Goal: Transaction & Acquisition: Purchase product/service

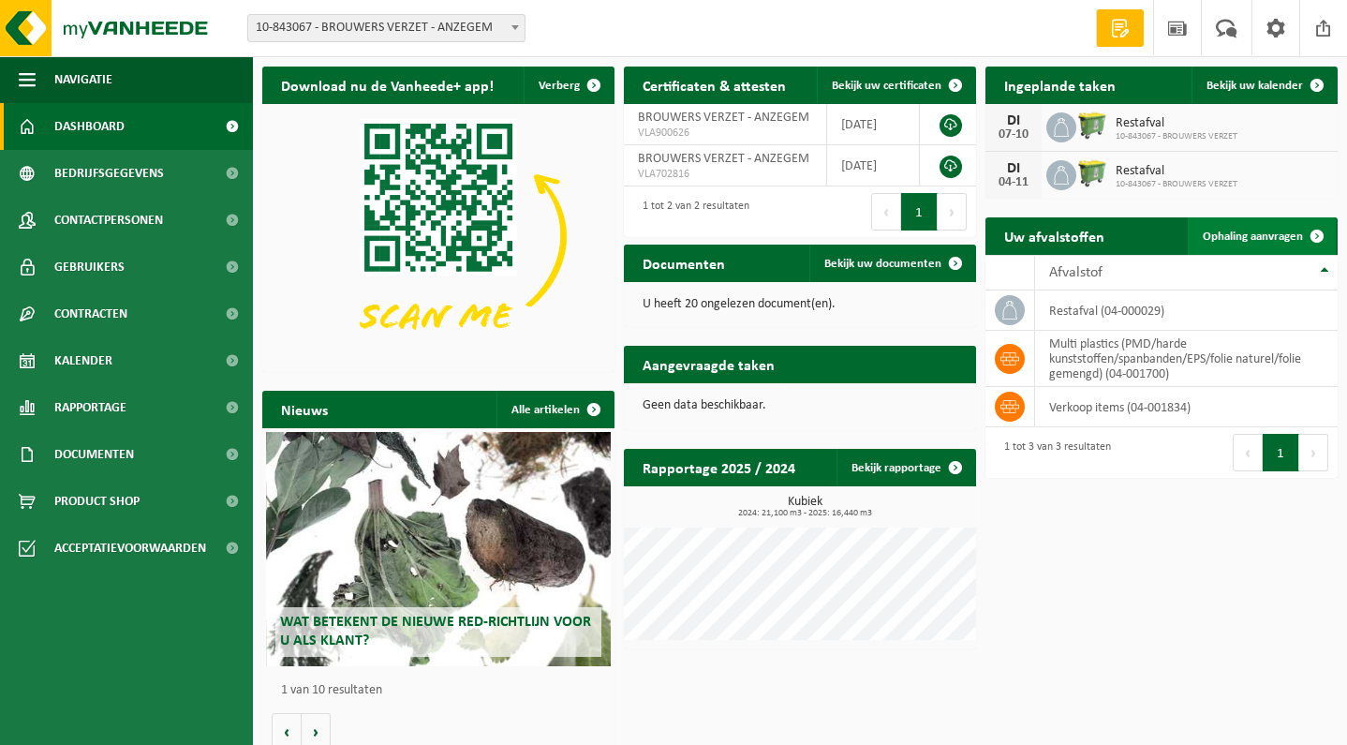
click at [1264, 239] on span "Ophaling aanvragen" at bounding box center [1253, 236] width 100 height 12
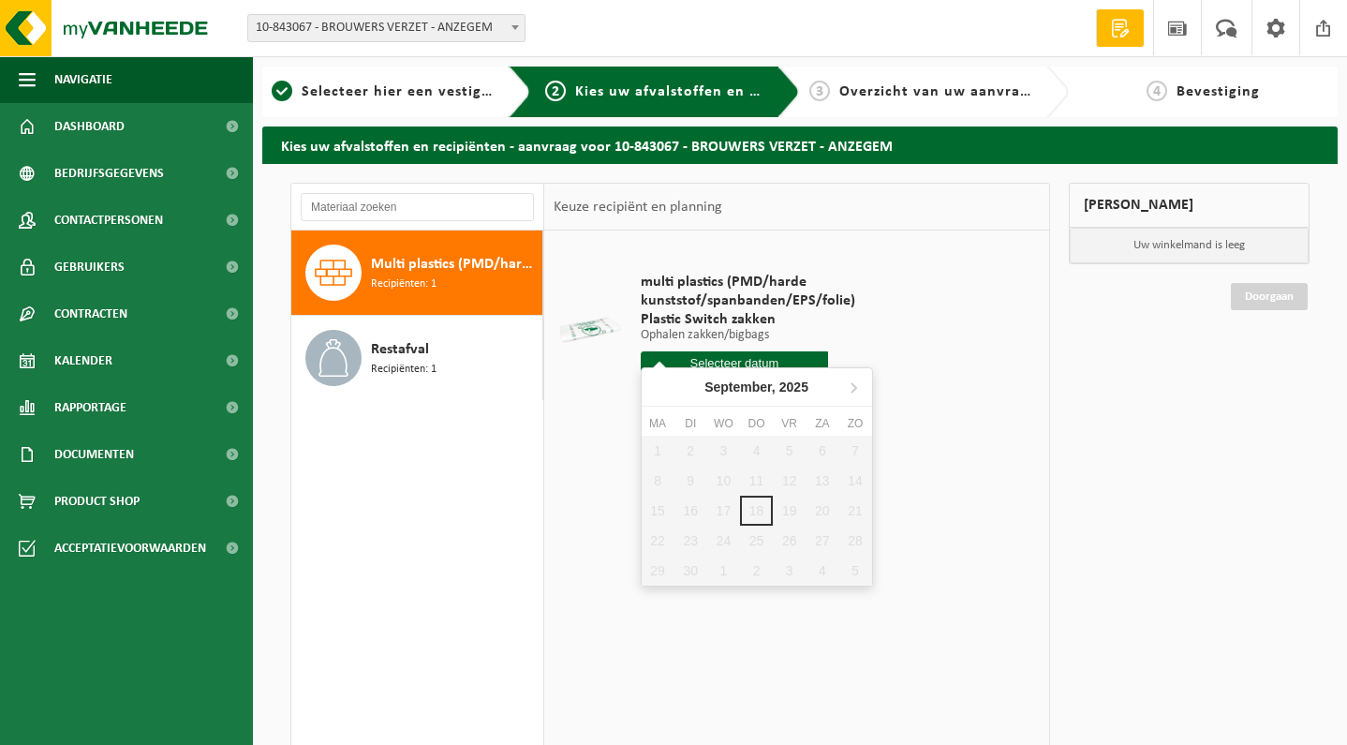
click at [775, 351] on input "text" at bounding box center [735, 362] width 188 height 23
click at [852, 383] on icon at bounding box center [853, 387] width 30 height 30
click at [663, 388] on icon at bounding box center [660, 387] width 30 height 30
click at [853, 386] on icon at bounding box center [853, 387] width 5 height 9
click at [725, 446] on div "1" at bounding box center [723, 451] width 33 height 30
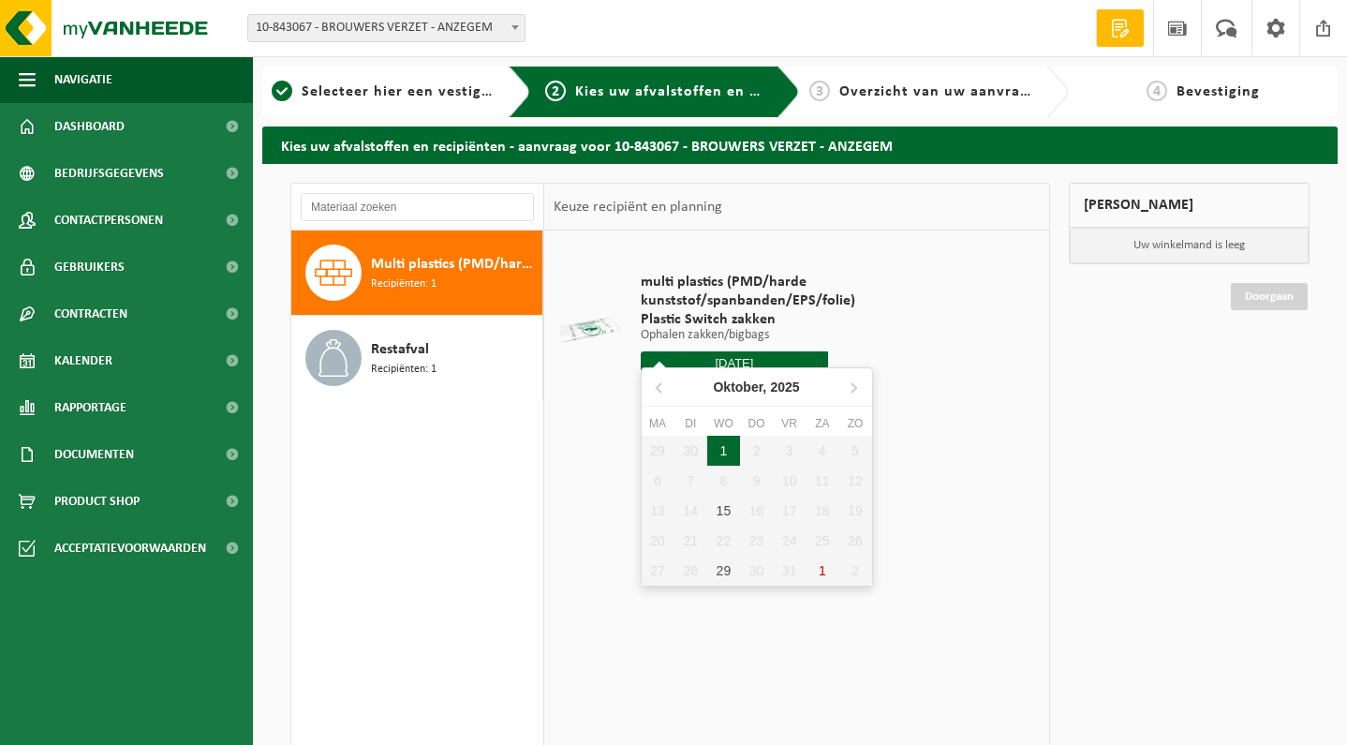
type input "Van 2025-10-01"
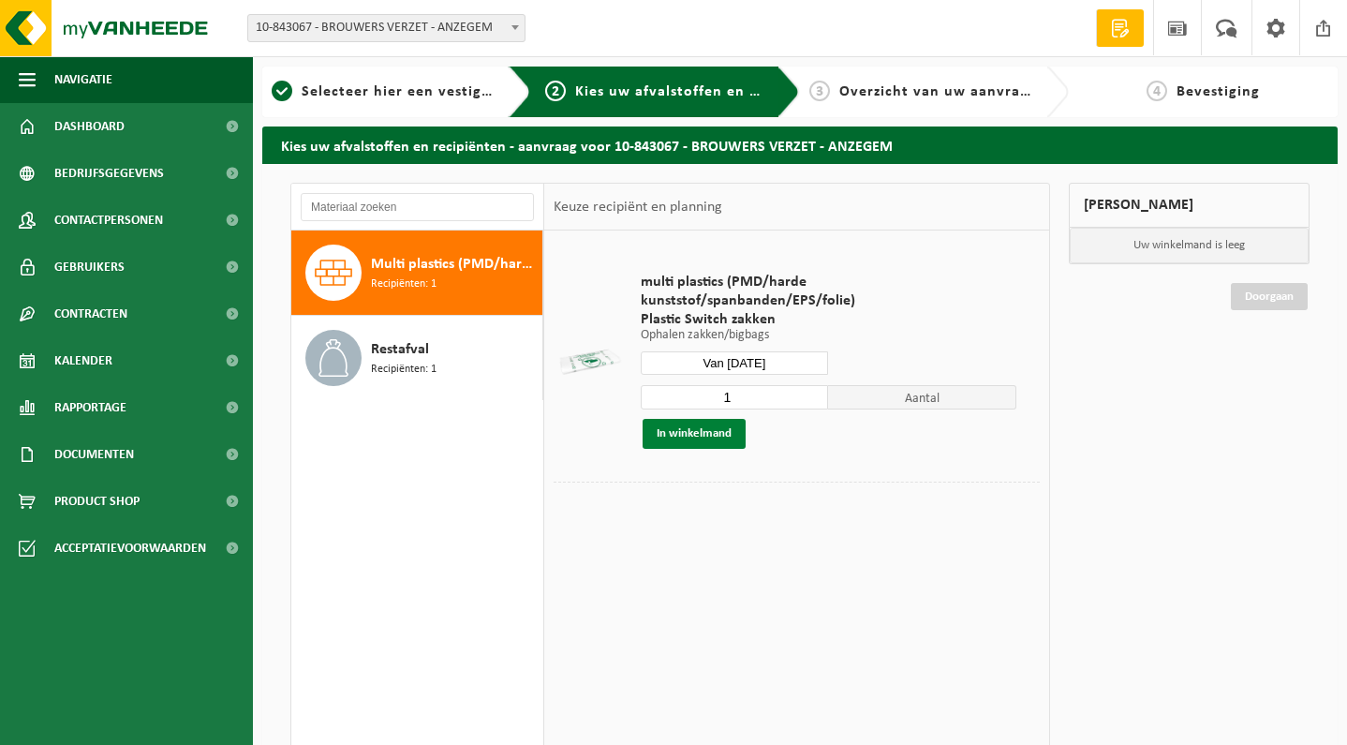
click at [688, 422] on button "In winkelmand" at bounding box center [694, 434] width 103 height 30
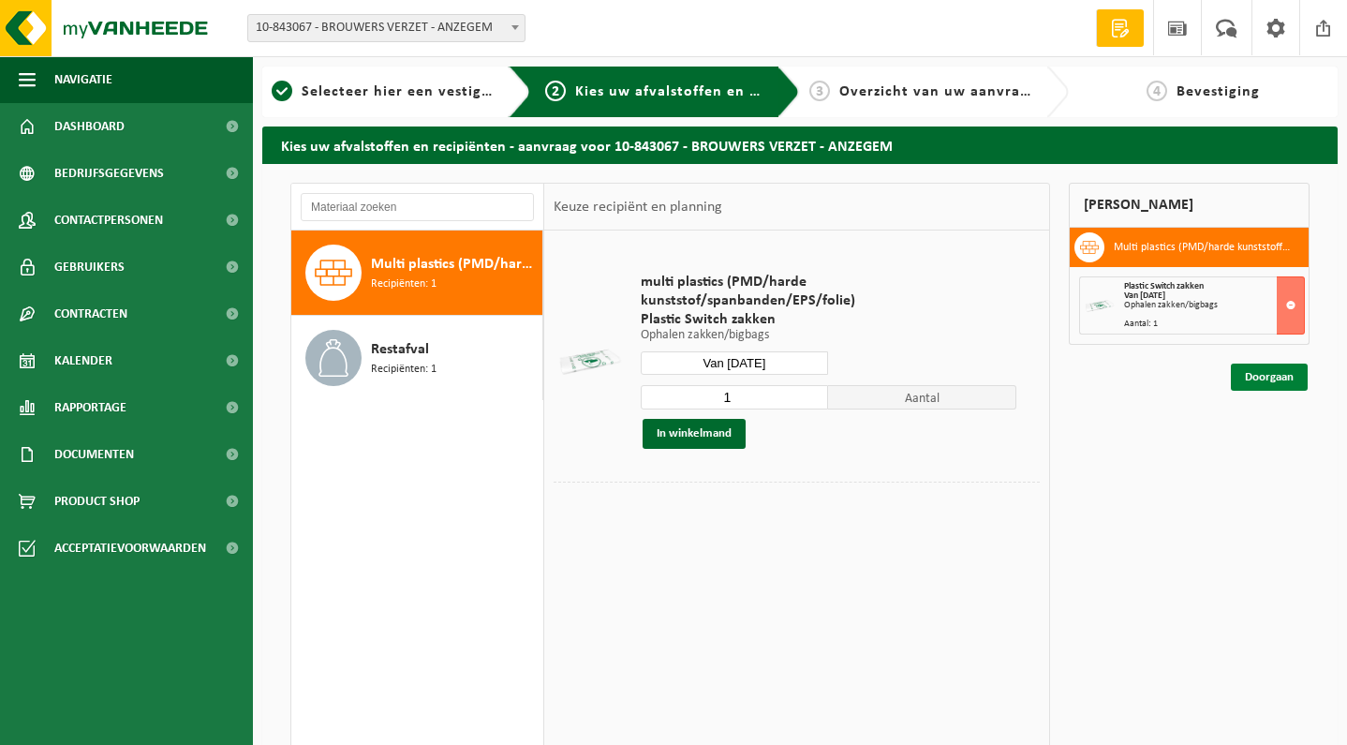
click at [1279, 375] on link "Doorgaan" at bounding box center [1269, 376] width 77 height 27
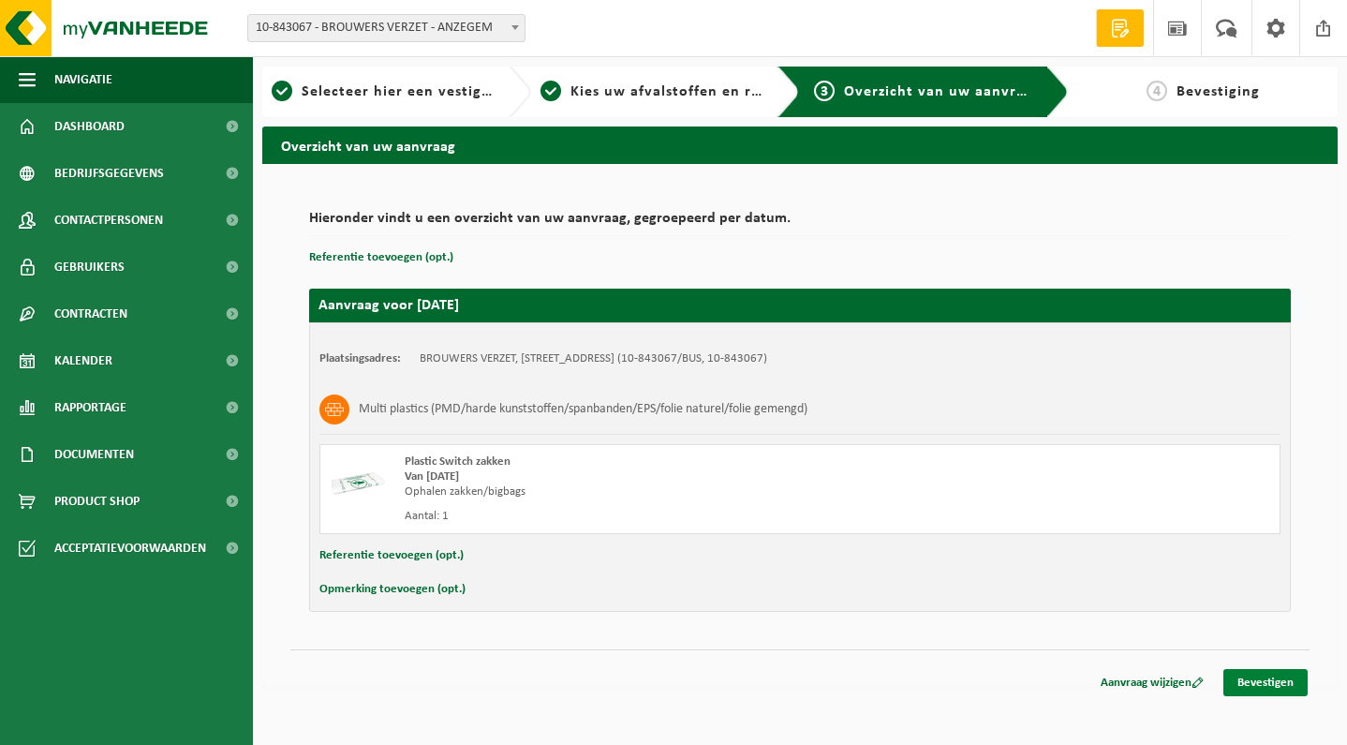
click at [1273, 681] on link "Bevestigen" at bounding box center [1265, 682] width 84 height 27
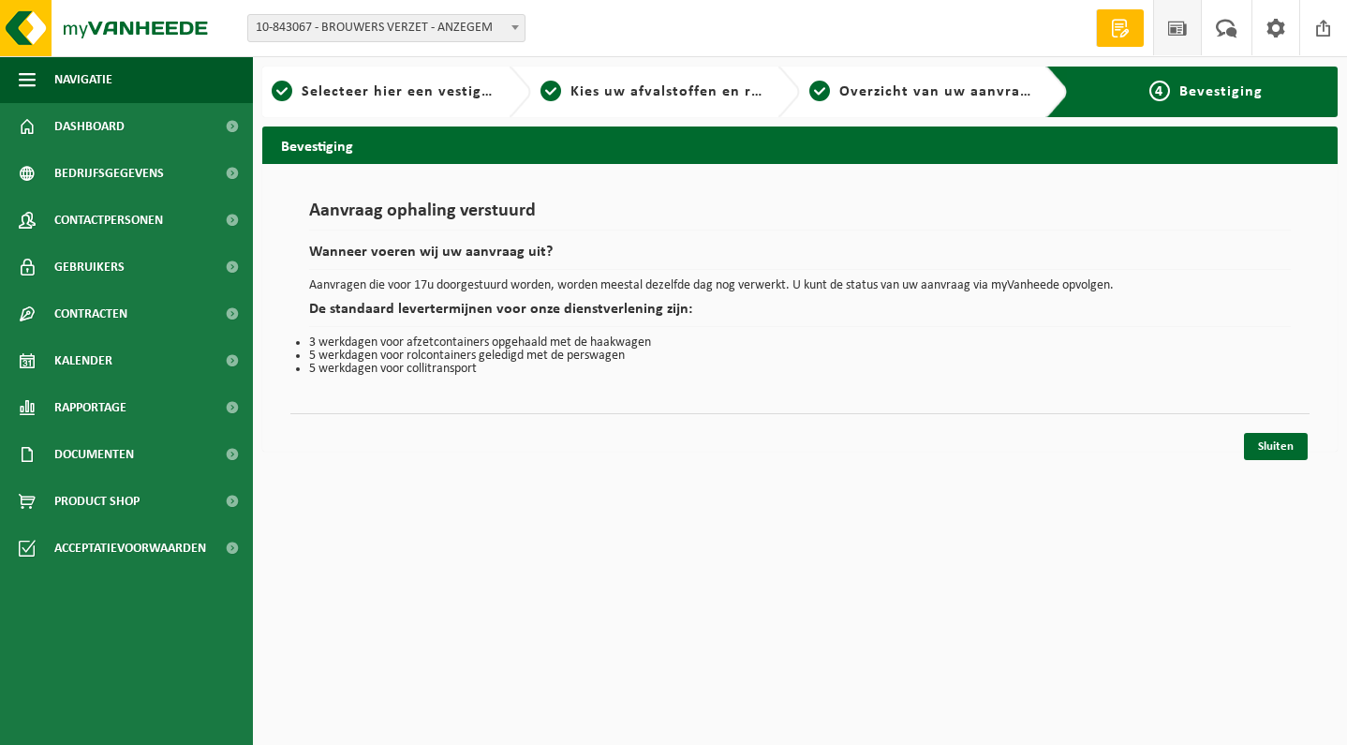
click at [1177, 32] on span at bounding box center [1177, 27] width 28 height 55
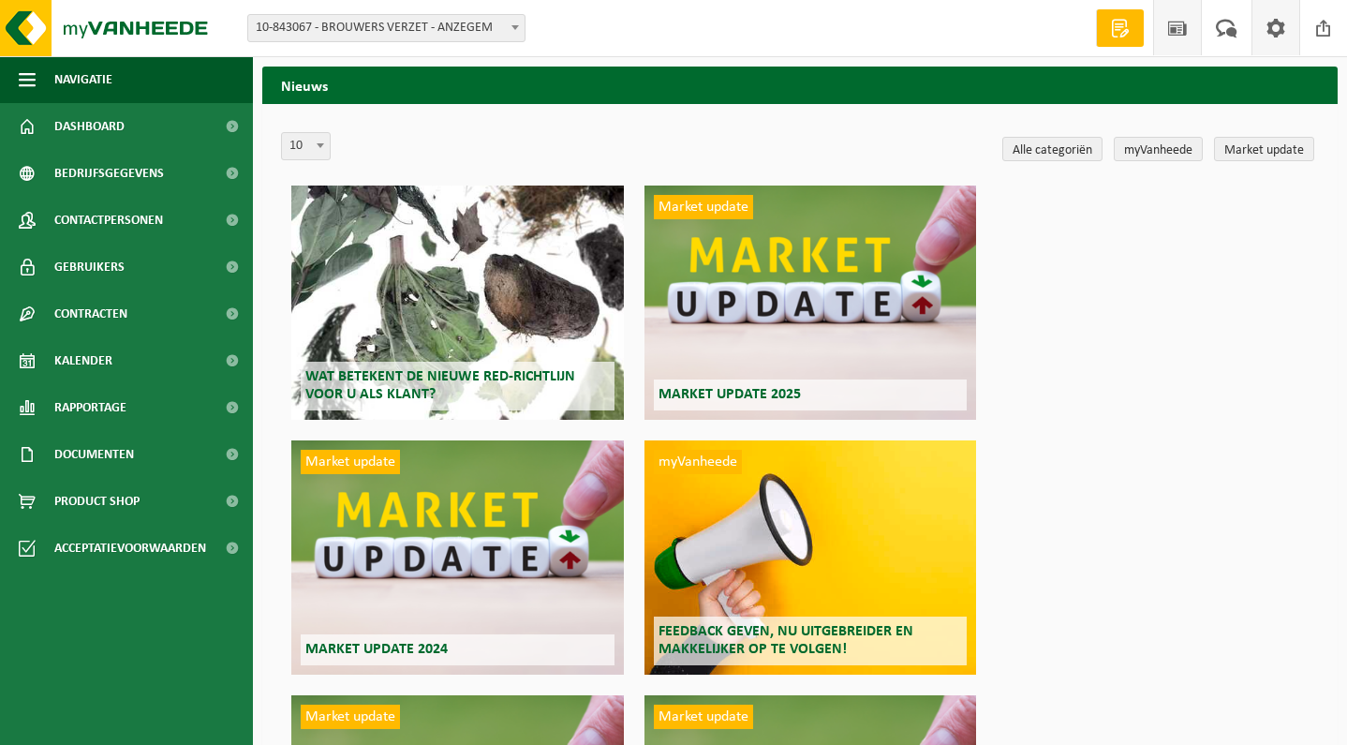
click at [1289, 31] on span at bounding box center [1276, 27] width 28 height 55
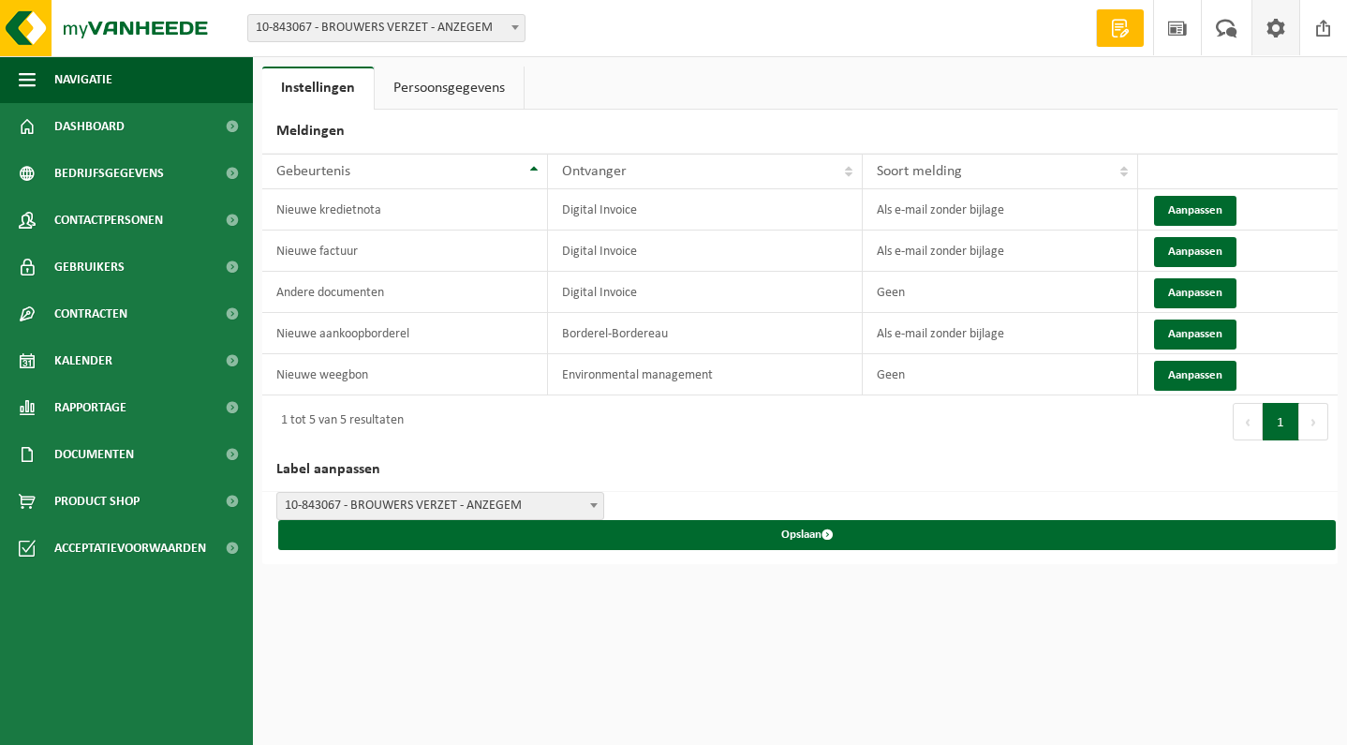
click at [1116, 33] on span at bounding box center [1120, 28] width 28 height 19
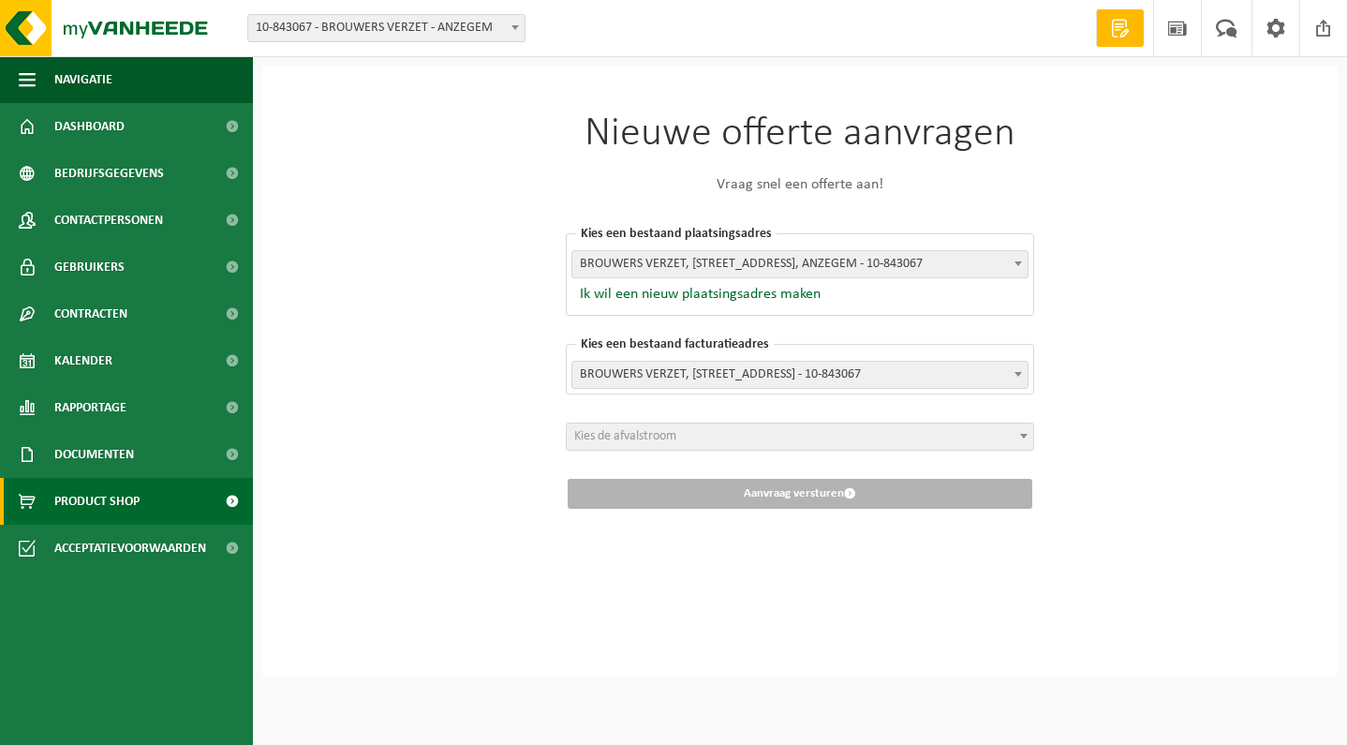
click at [106, 495] on span "Product Shop" at bounding box center [96, 501] width 85 height 47
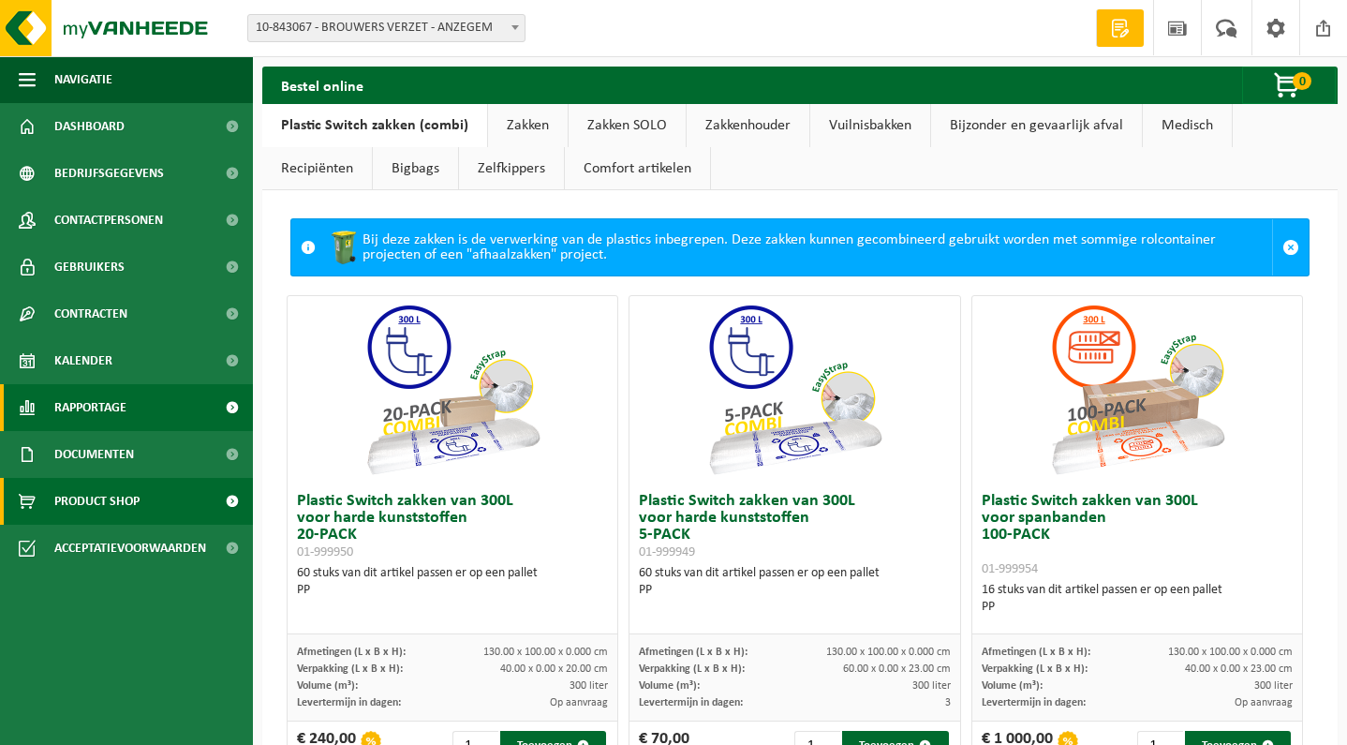
click at [124, 407] on span "Rapportage" at bounding box center [90, 407] width 72 height 47
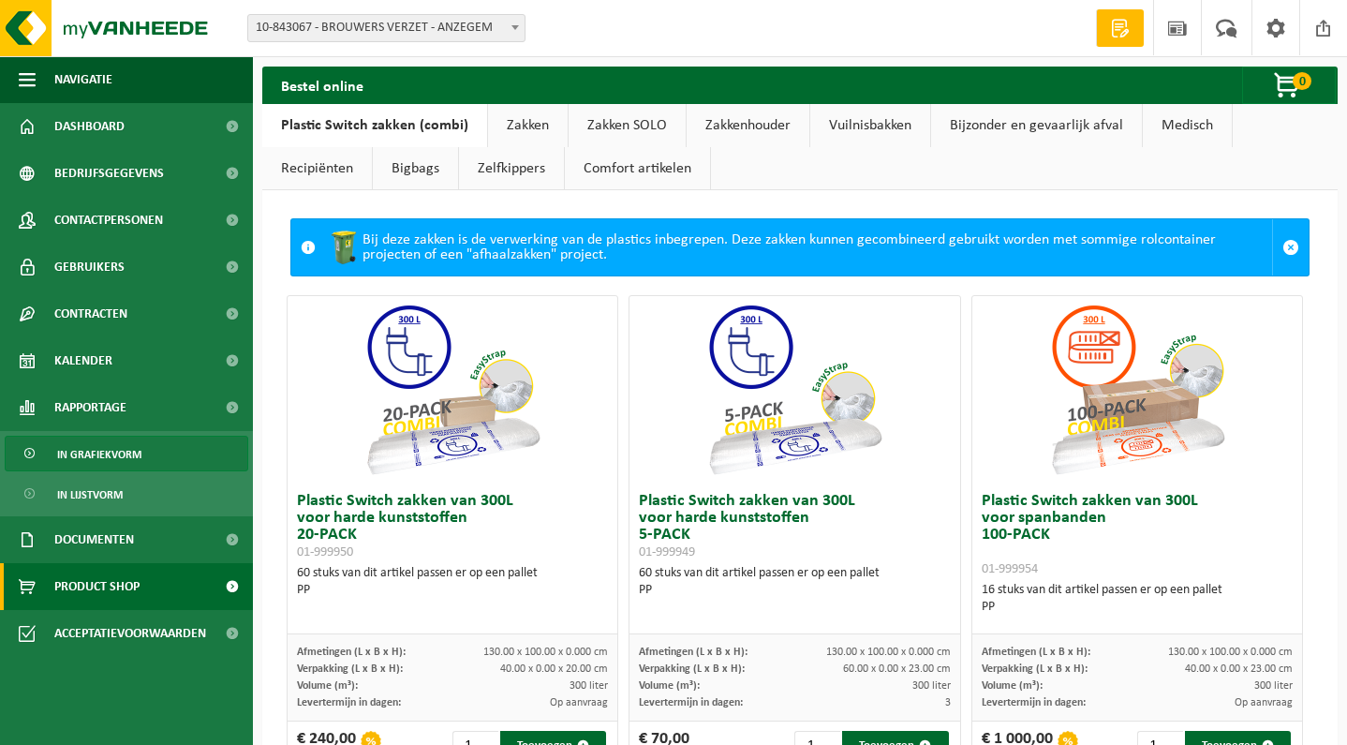
click at [147, 453] on link "In grafiekvorm" at bounding box center [127, 454] width 244 height 36
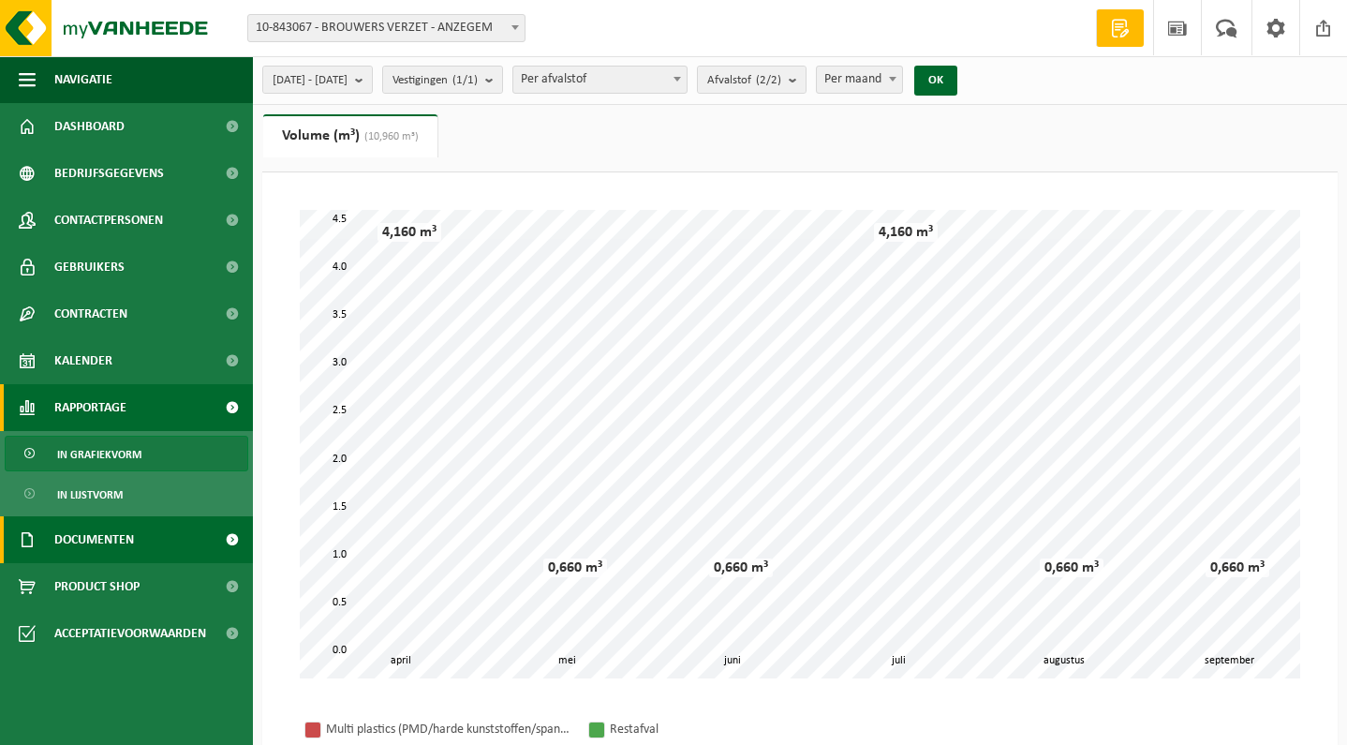
click at [148, 540] on link "Documenten" at bounding box center [126, 539] width 253 height 47
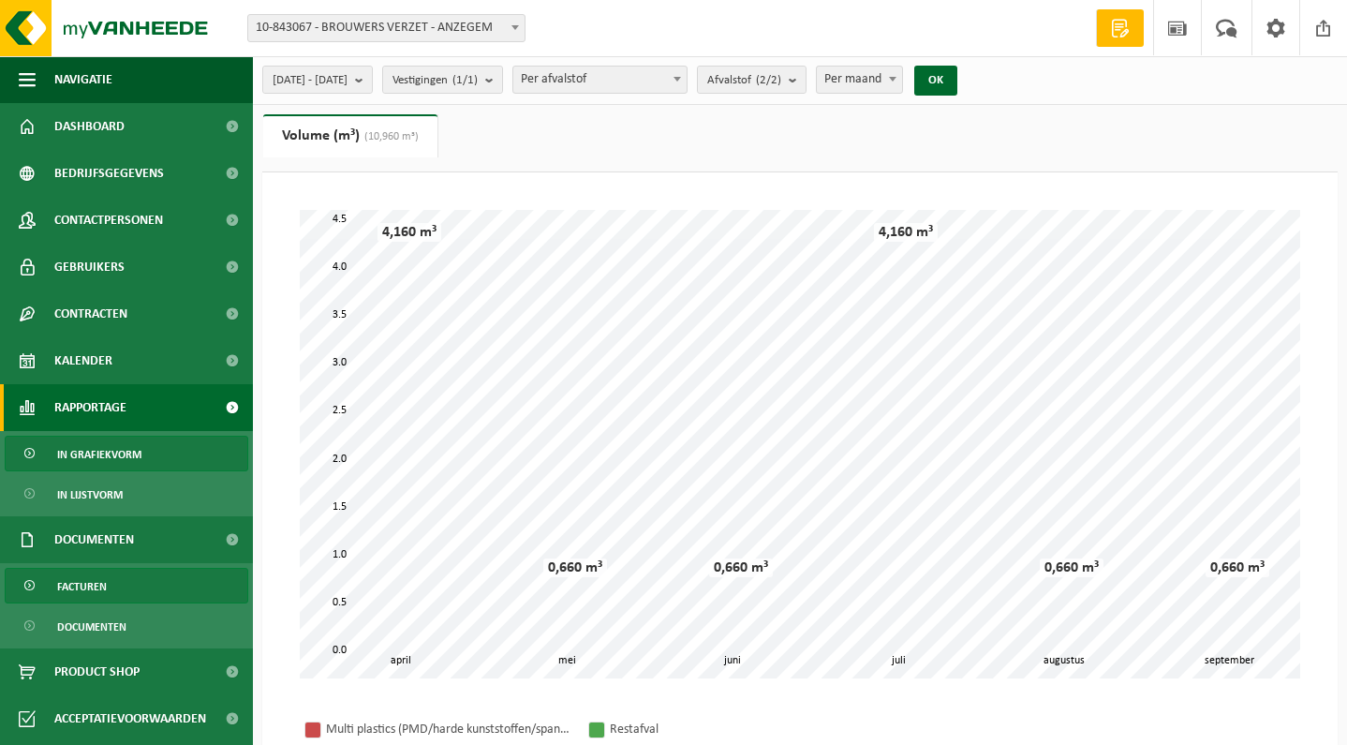
click at [152, 591] on link "Facturen" at bounding box center [127, 586] width 244 height 36
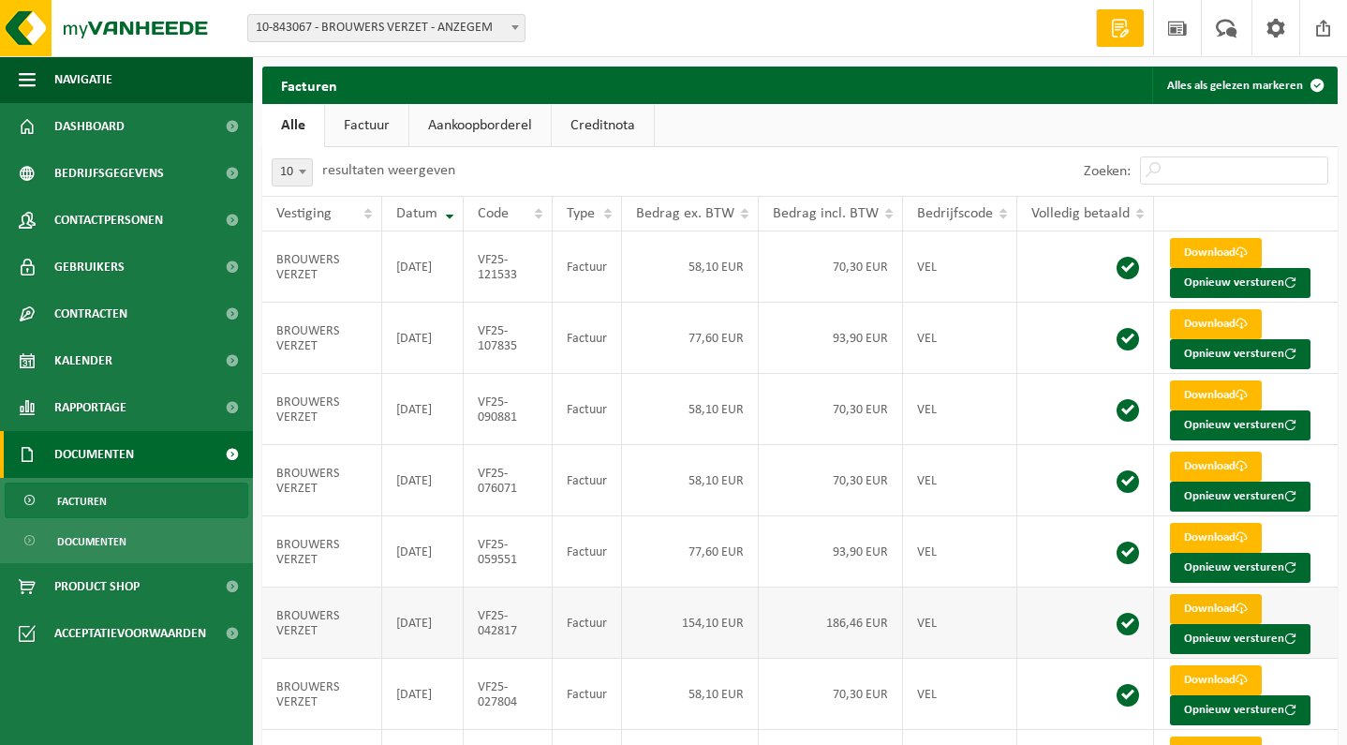
click at [1211, 609] on link "Download" at bounding box center [1216, 609] width 92 height 30
click at [102, 571] on span "Product Shop" at bounding box center [96, 586] width 85 height 47
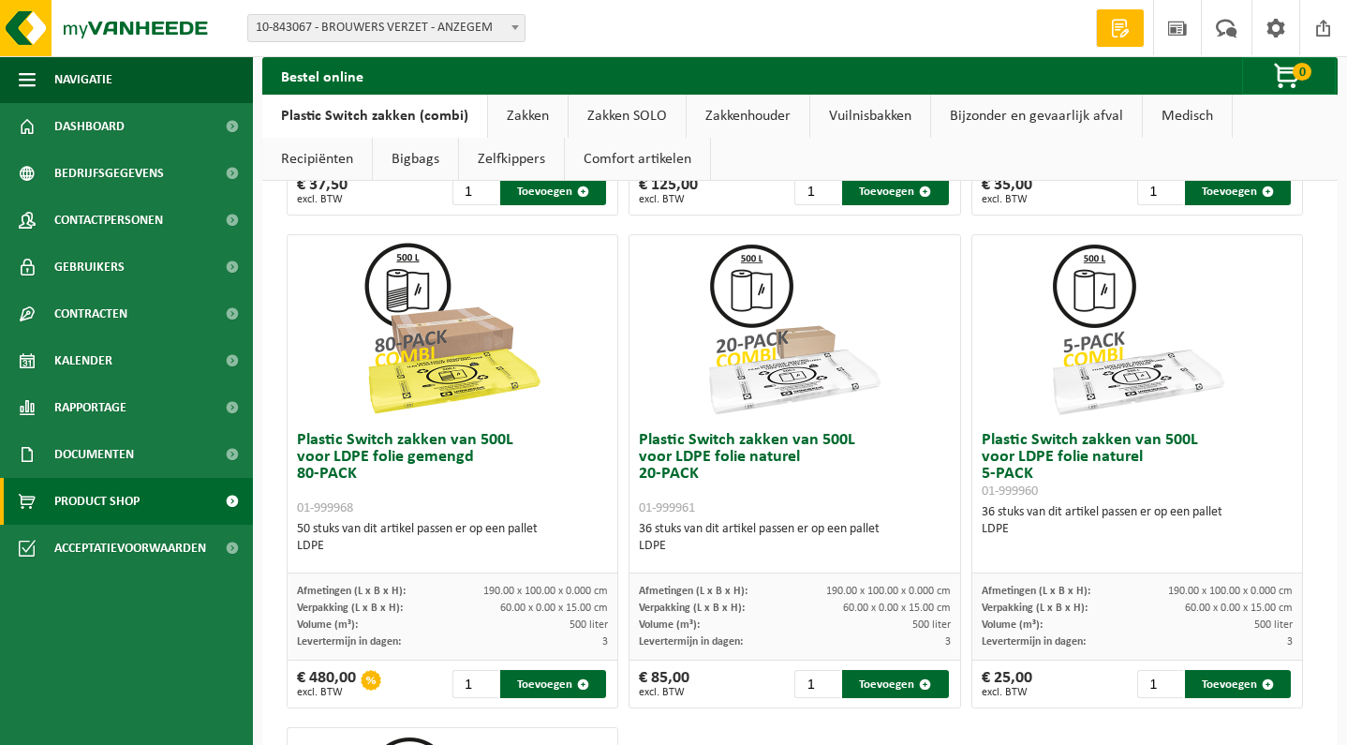
scroll to position [1543, 0]
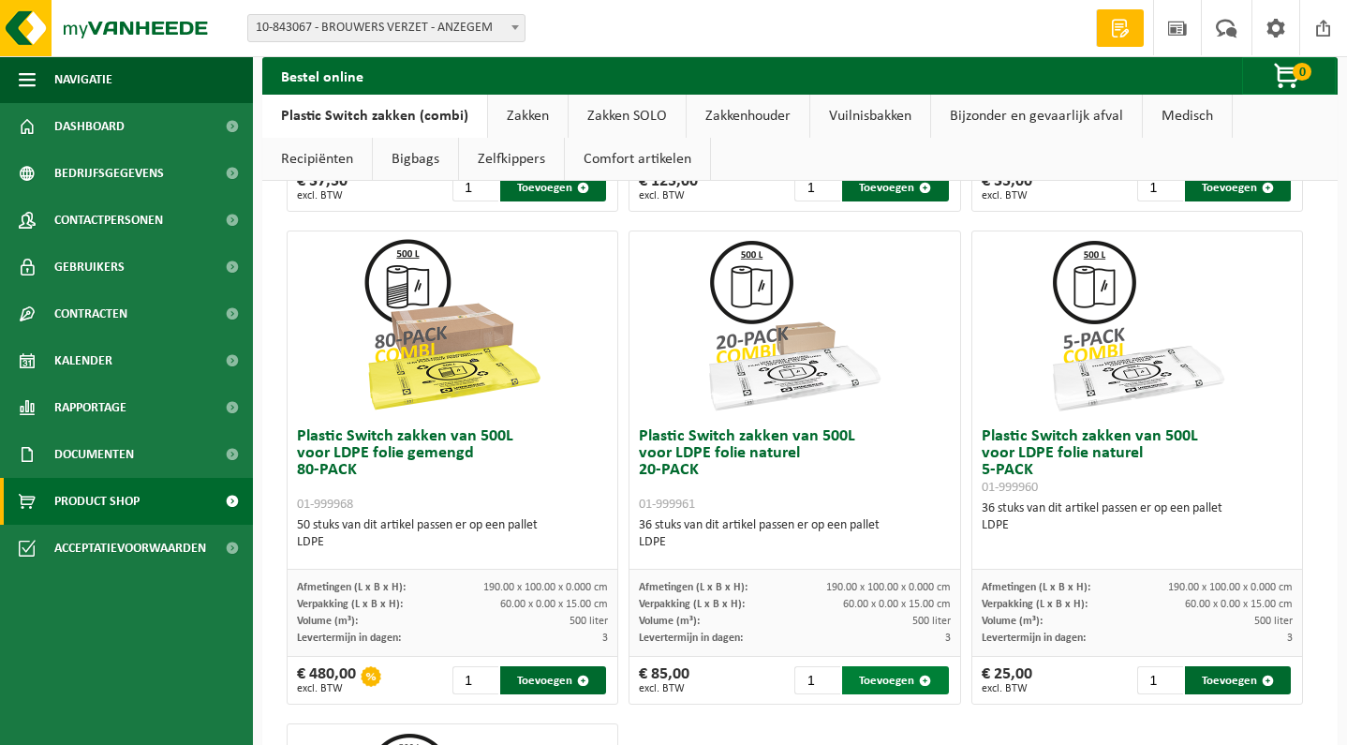
click at [893, 686] on button "Toevoegen" at bounding box center [895, 680] width 106 height 28
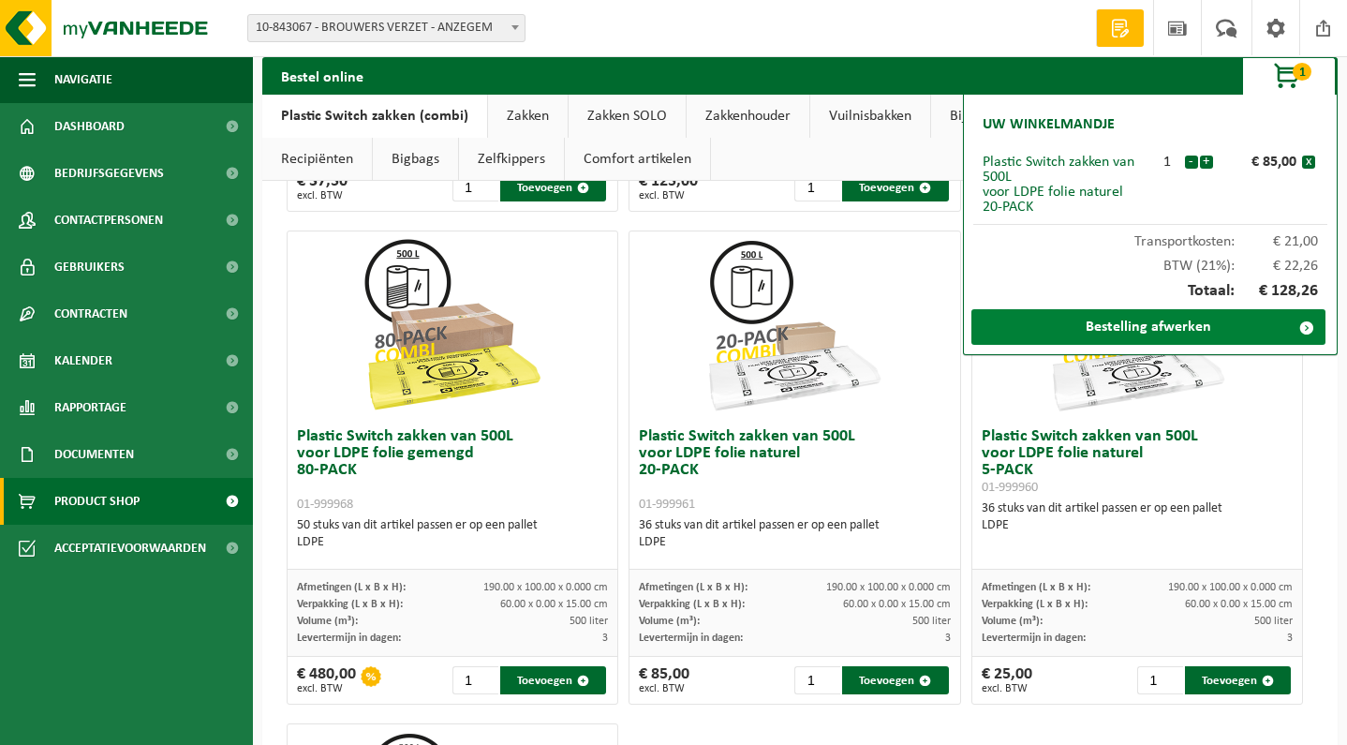
click at [1116, 333] on link "Bestelling afwerken" at bounding box center [1148, 327] width 354 height 36
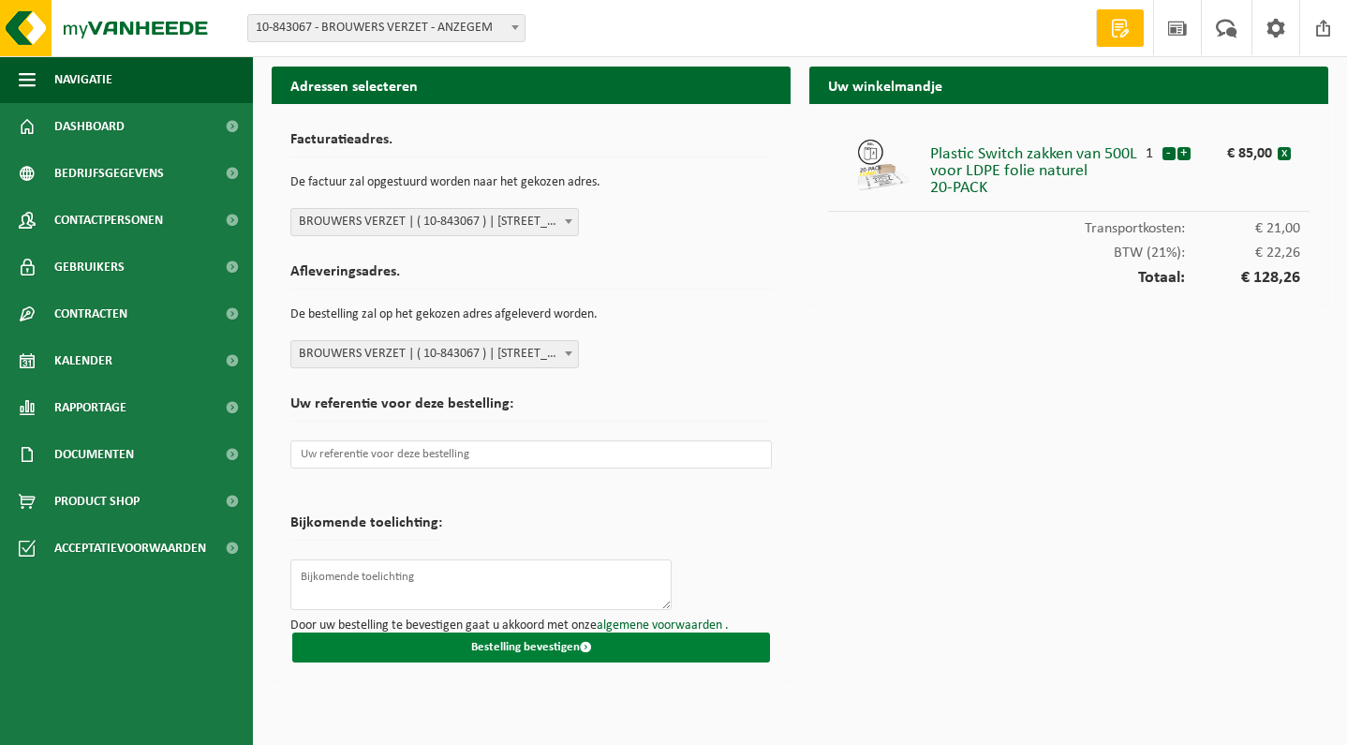
click at [547, 654] on button "Bestelling bevestigen" at bounding box center [531, 647] width 478 height 30
